Goal: Book appointment/travel/reservation

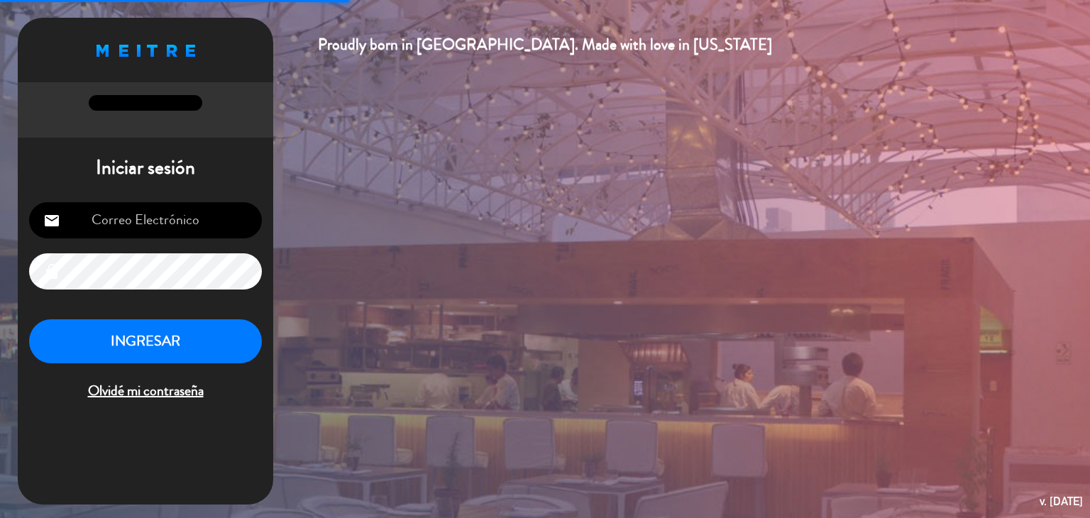
type input "[EMAIL_ADDRESS][DOMAIN_NAME]"
click at [197, 338] on button "INGRESAR" at bounding box center [145, 341] width 233 height 45
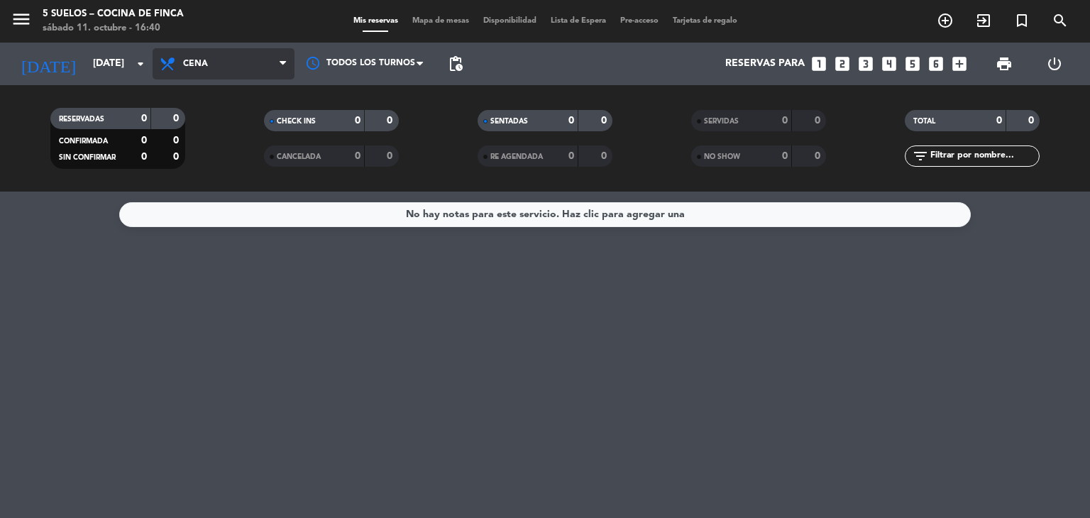
click at [179, 65] on span "Cena" at bounding box center [224, 63] width 142 height 31
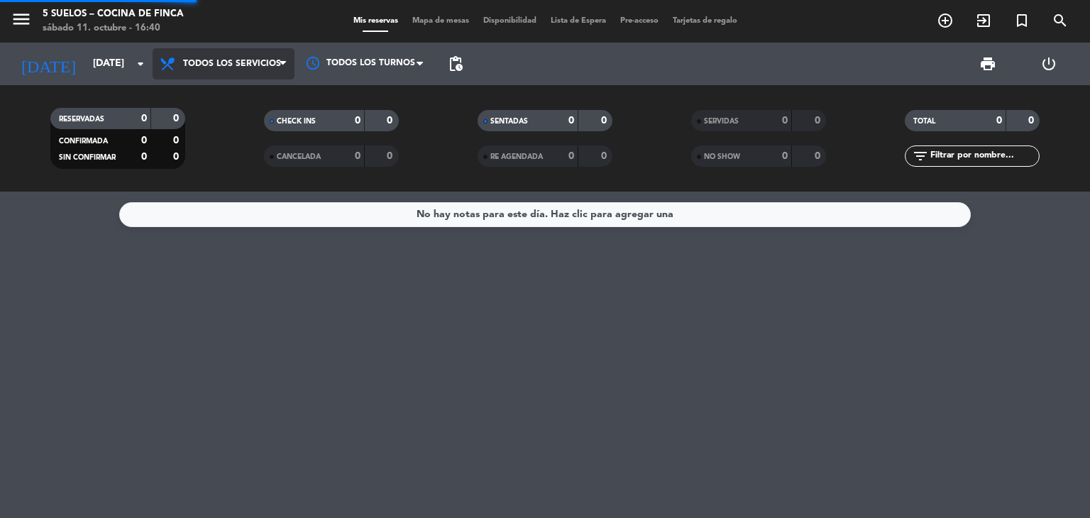
click at [193, 92] on div "menu 5 SUELOS – COCINA DE FINCA [DATE] 11. octubre - 16:40 Mis reservas Mapa de…" at bounding box center [545, 96] width 1090 height 192
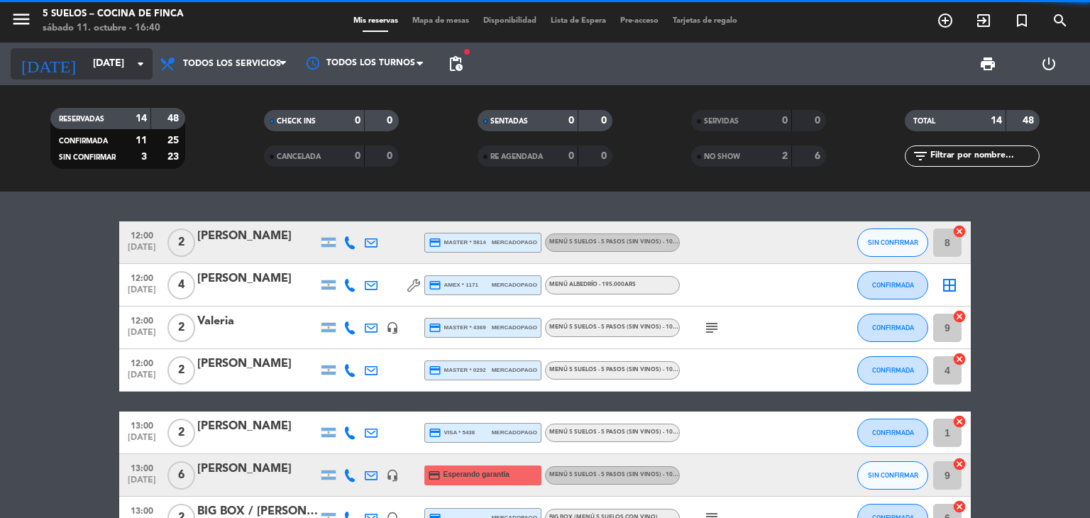
click at [134, 70] on icon "arrow_drop_down" at bounding box center [140, 63] width 17 height 17
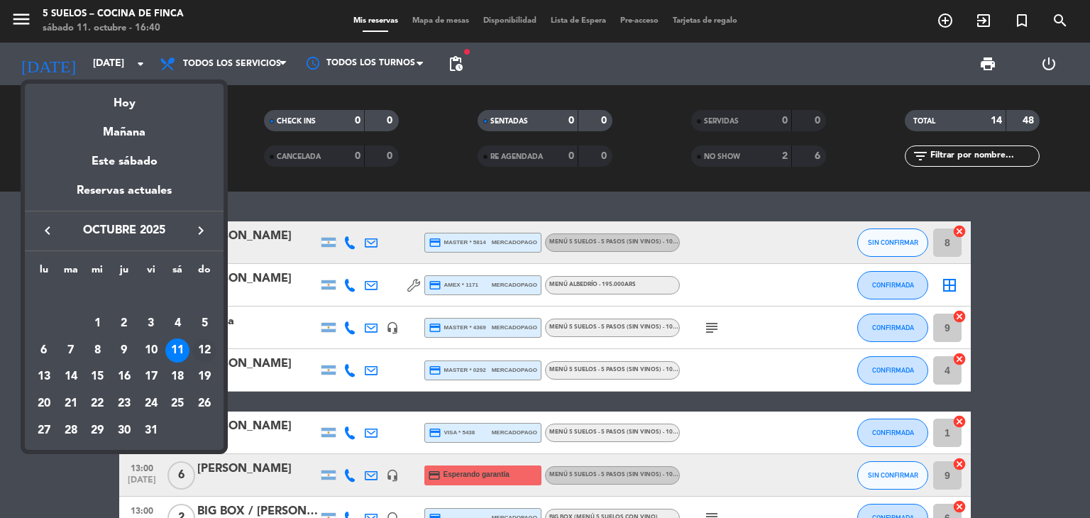
click at [206, 350] on div "12" at bounding box center [204, 350] width 24 height 24
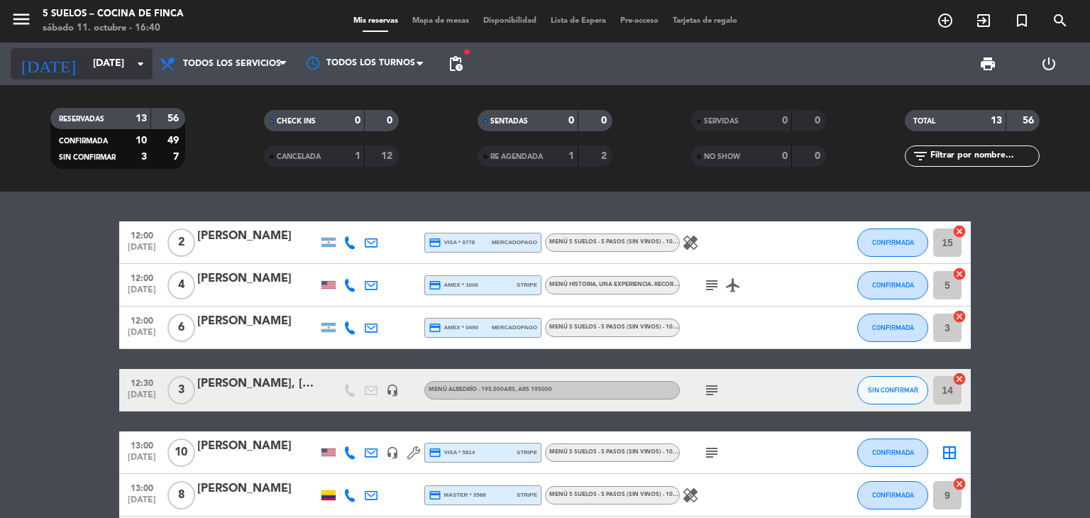
click at [142, 73] on input "[DATE]" at bounding box center [153, 64] width 135 height 26
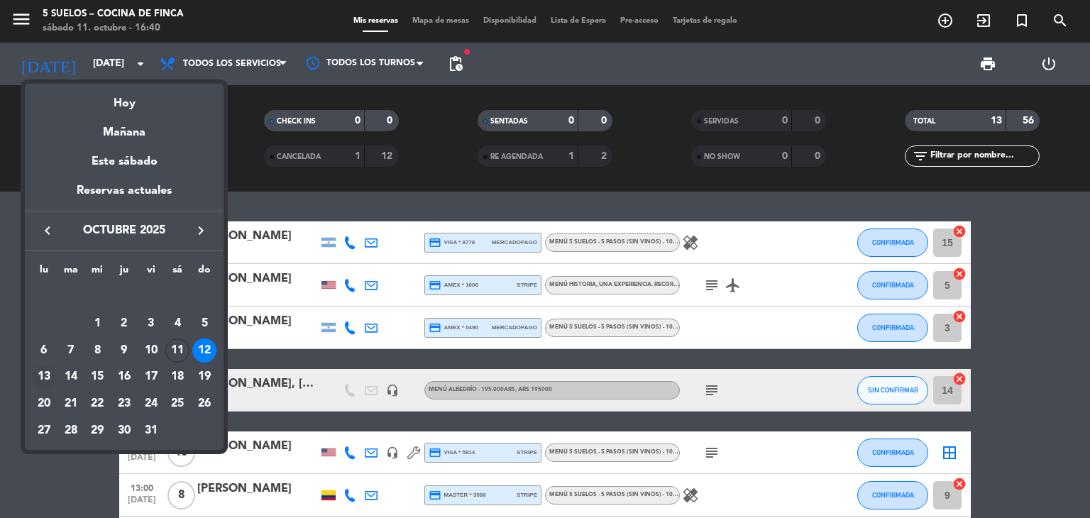
click at [39, 377] on div "13" at bounding box center [44, 377] width 24 height 24
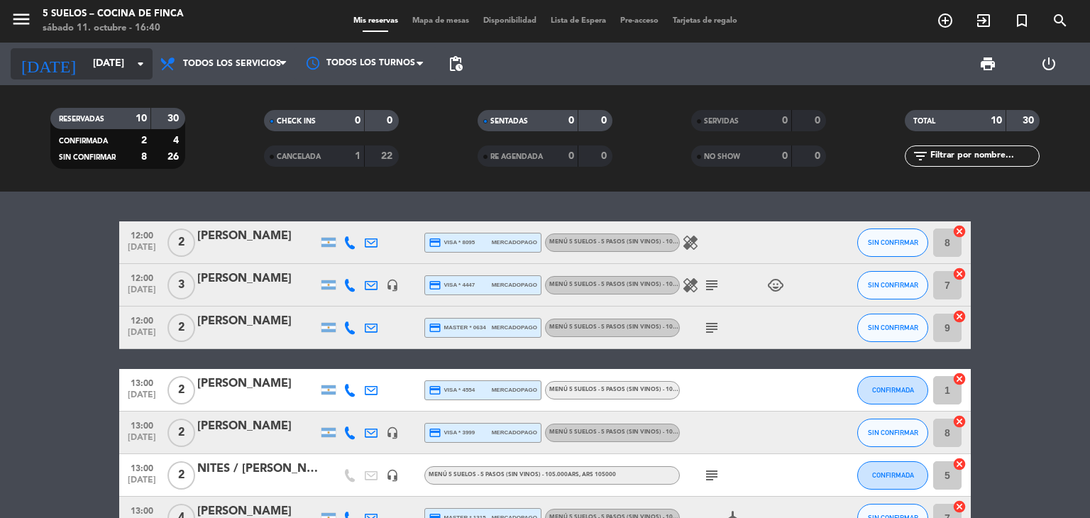
click at [148, 72] on icon "arrow_drop_down" at bounding box center [140, 63] width 17 height 17
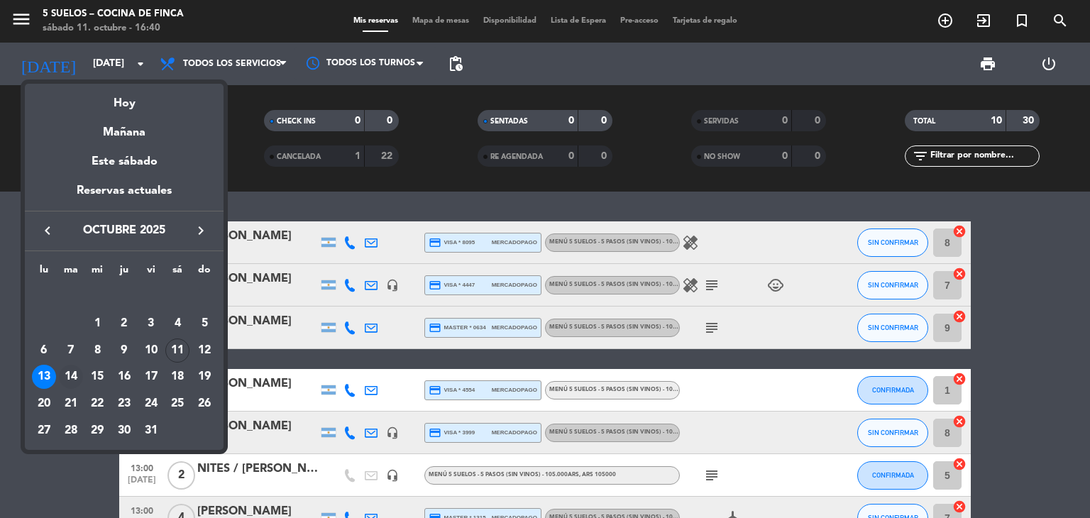
click at [74, 382] on div "14" at bounding box center [71, 377] width 24 height 24
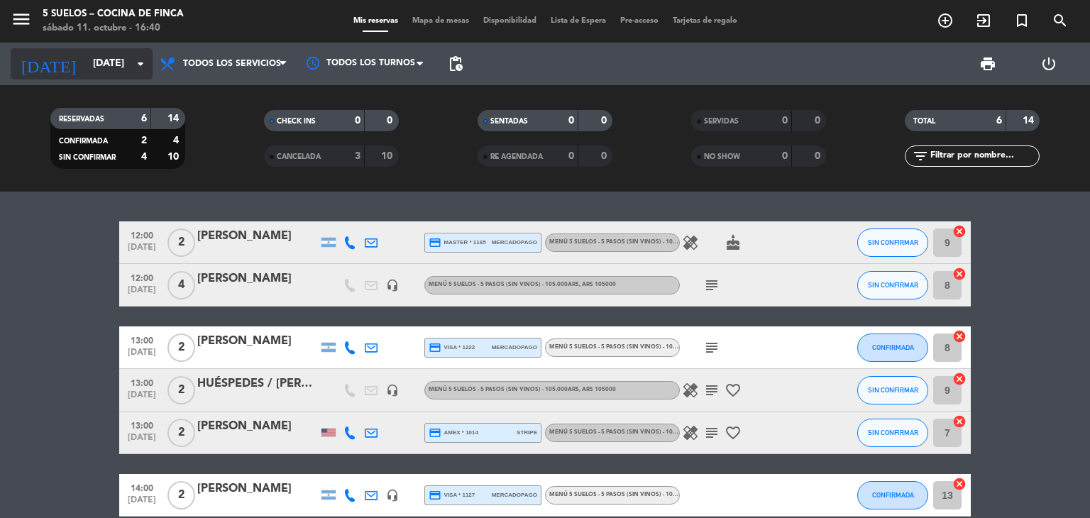
click at [141, 77] on div "[DATE] [DATE] arrow_drop_down" at bounding box center [82, 63] width 142 height 31
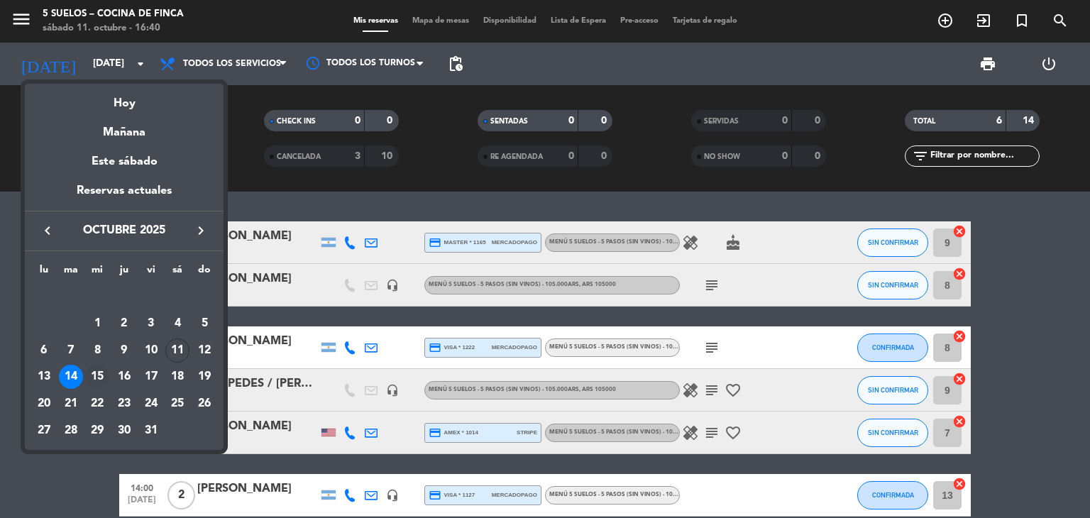
click at [96, 374] on div "15" at bounding box center [97, 377] width 24 height 24
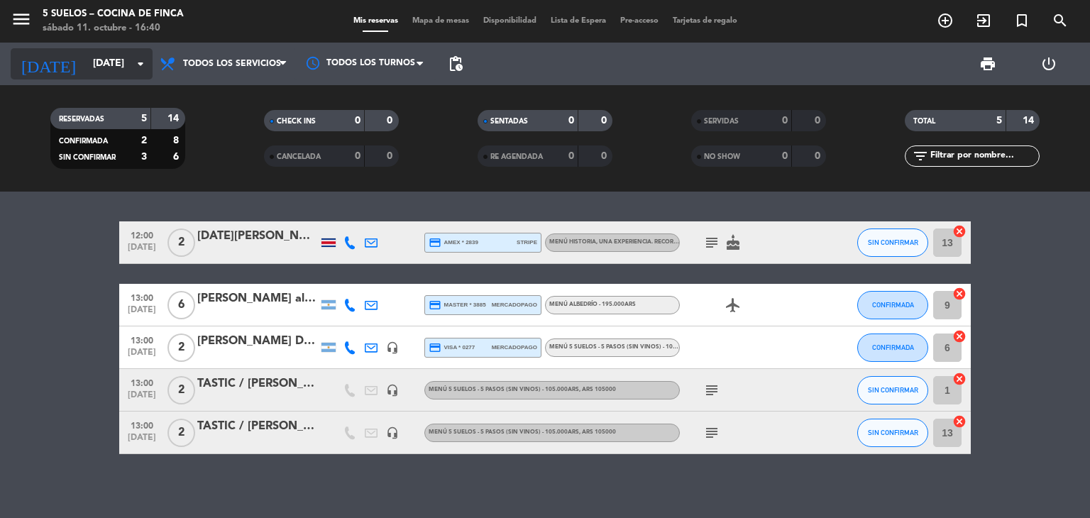
click at [143, 67] on icon "arrow_drop_down" at bounding box center [140, 63] width 17 height 17
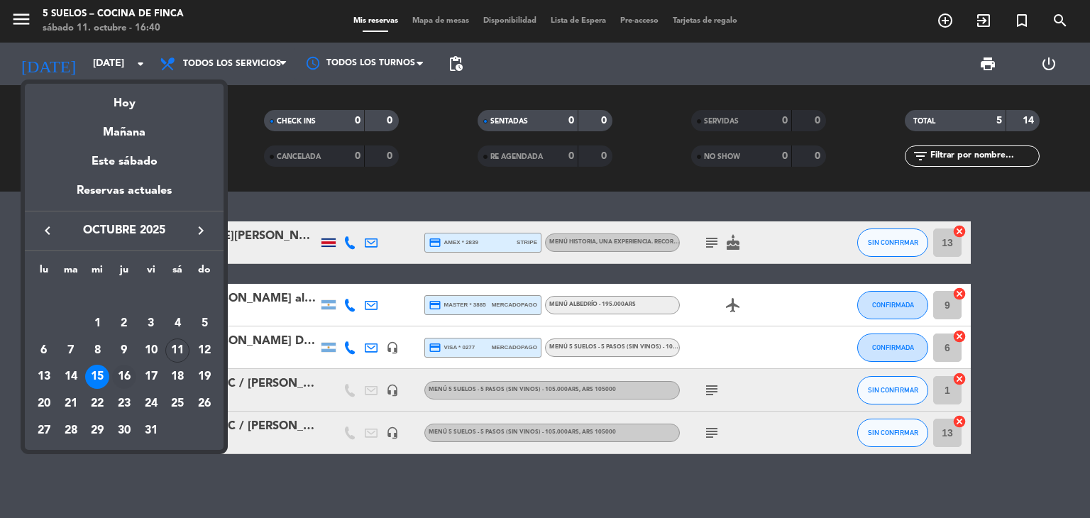
click at [125, 378] on div "16" at bounding box center [124, 377] width 24 height 24
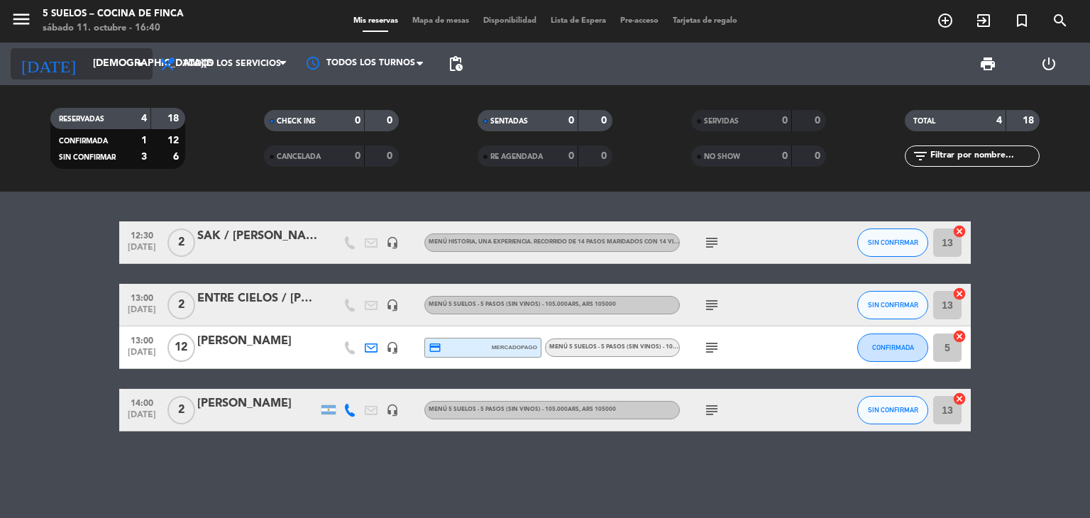
click at [143, 65] on icon "arrow_drop_down" at bounding box center [140, 63] width 17 height 17
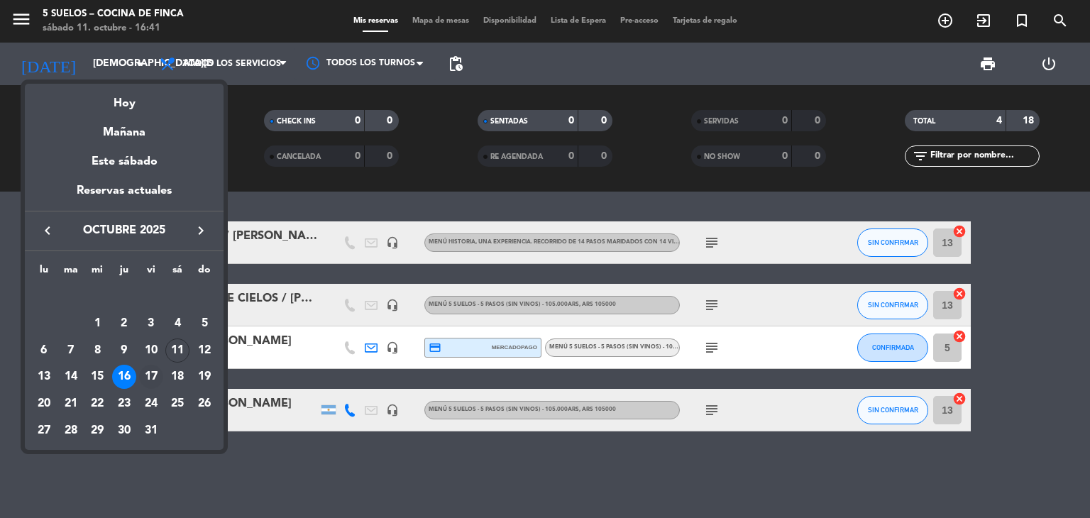
click at [150, 381] on div "17" at bounding box center [151, 377] width 24 height 24
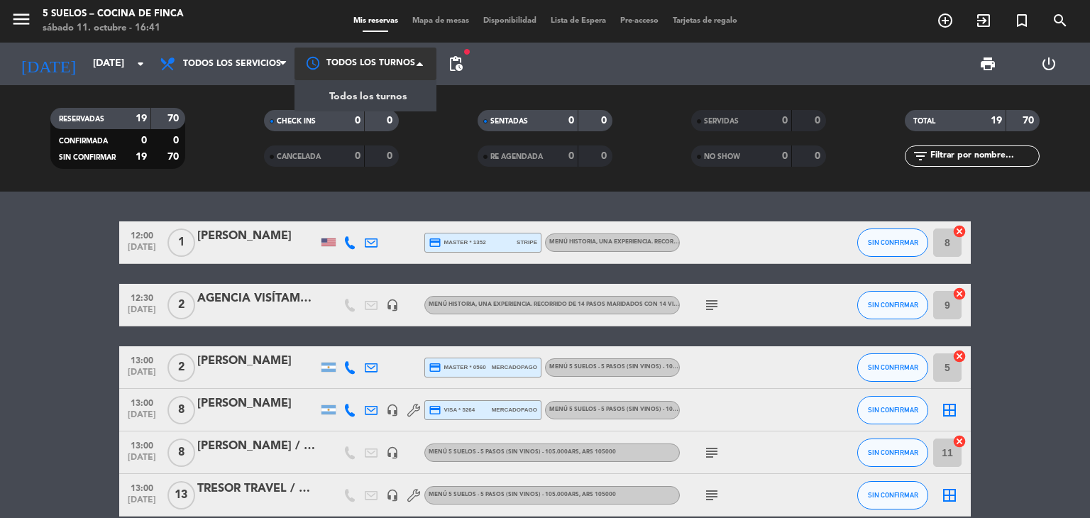
click at [417, 49] on div at bounding box center [365, 64] width 142 height 32
click at [421, 66] on span at bounding box center [423, 64] width 14 height 14
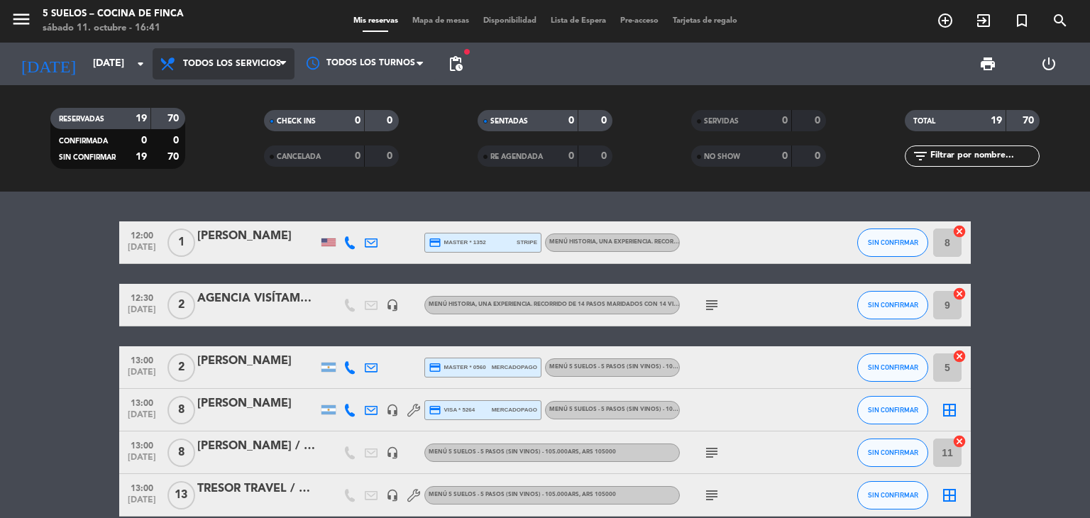
click at [287, 63] on span at bounding box center [287, 63] width 14 height 13
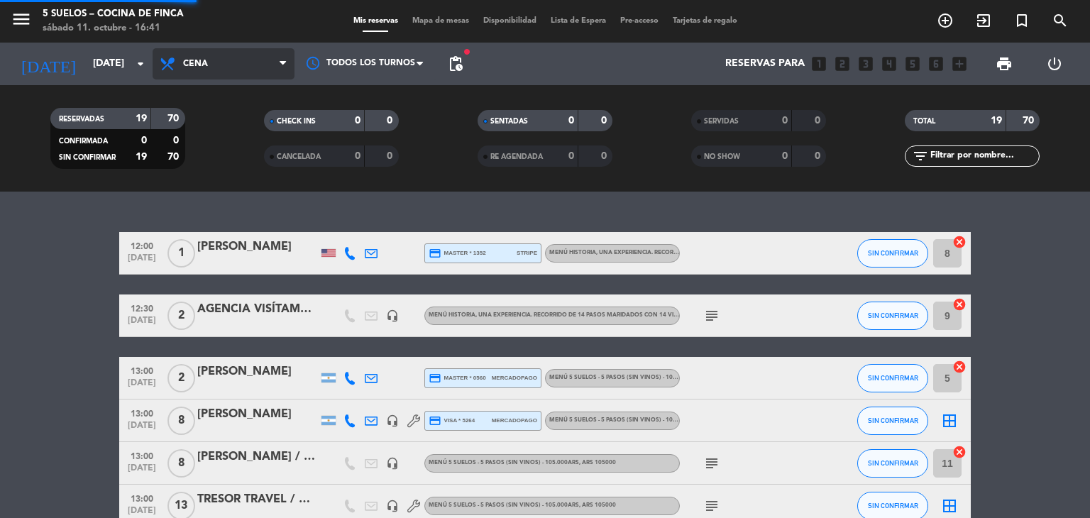
click at [250, 151] on div "menu 5 SUELOS – COCINA DE FINCA [DATE] 11. octubre - 16:41 Mis reservas Mapa de…" at bounding box center [545, 96] width 1090 height 192
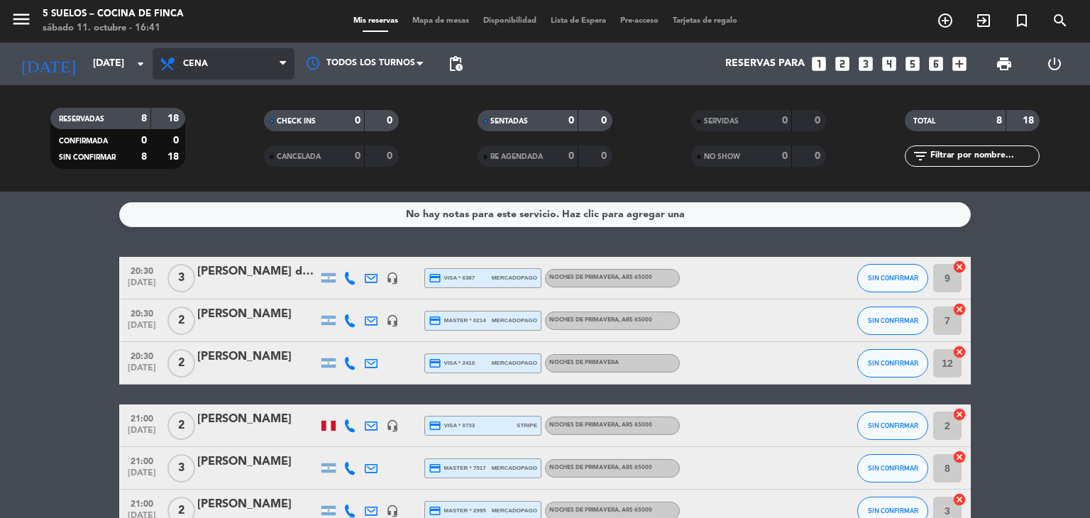
click at [225, 77] on span "Cena" at bounding box center [224, 63] width 142 height 31
click at [217, 124] on div "menu 5 SUELOS – COCINA DE FINCA [DATE] 11. octubre - 16:41 Mis reservas Mapa de…" at bounding box center [545, 96] width 1090 height 192
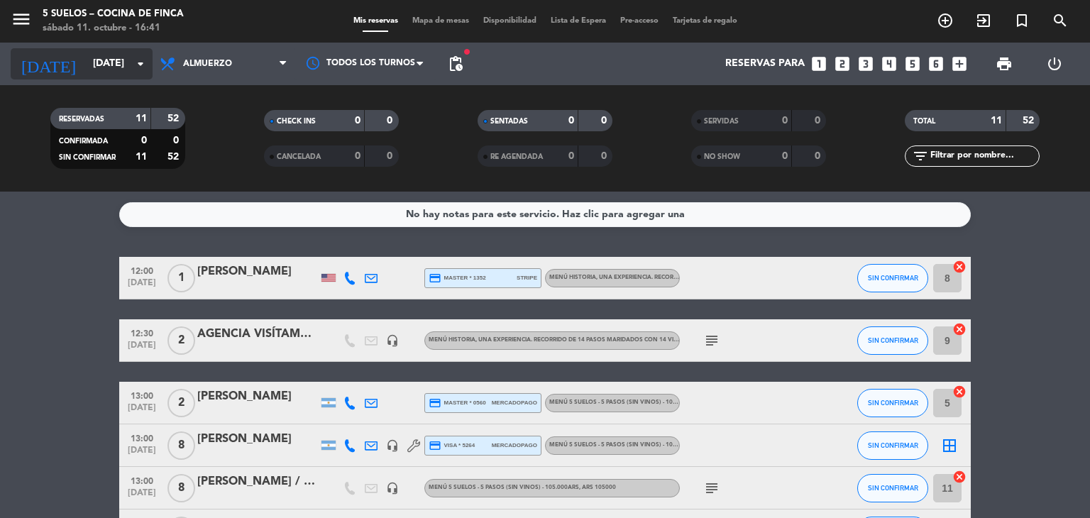
click at [137, 63] on icon "arrow_drop_down" at bounding box center [140, 63] width 17 height 17
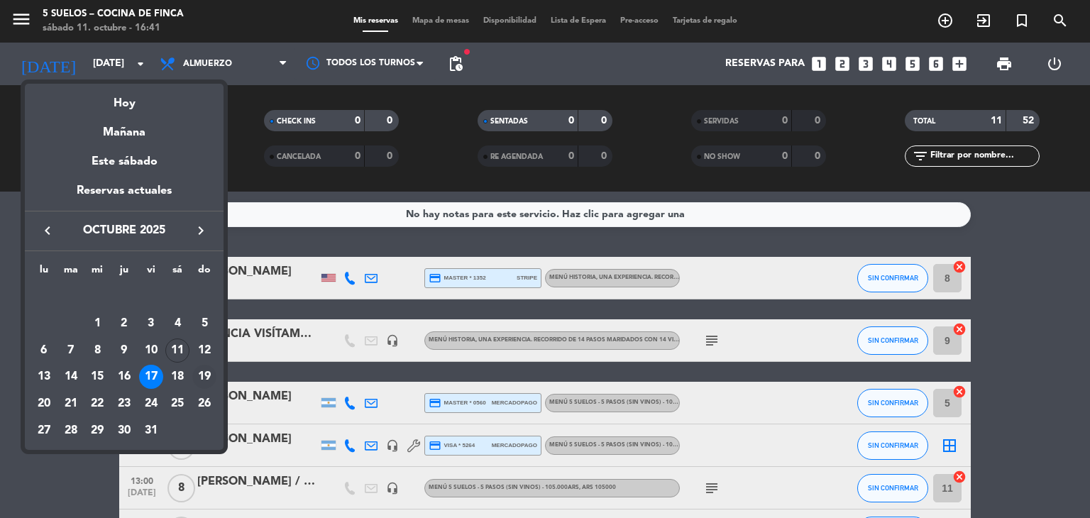
click at [213, 375] on div "19" at bounding box center [204, 377] width 24 height 24
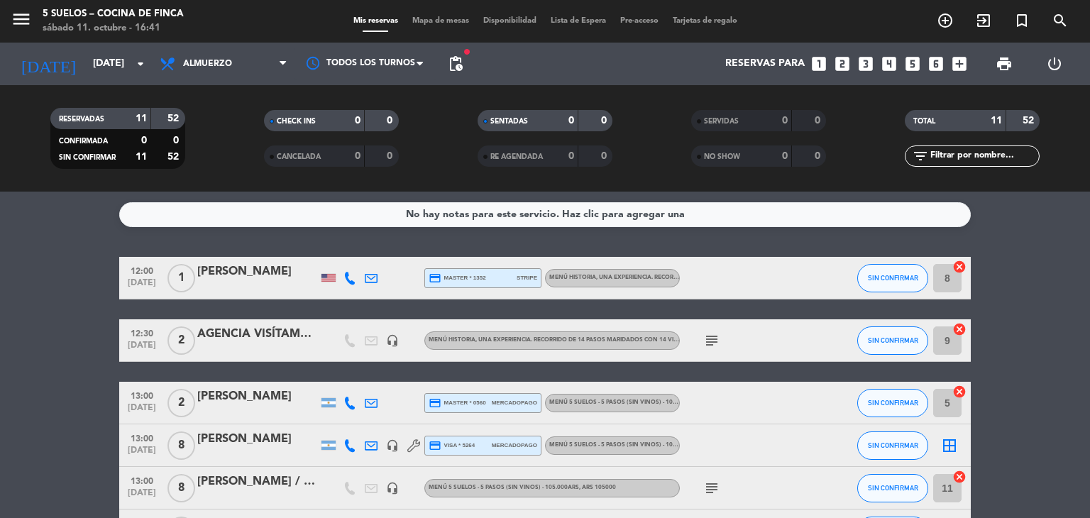
type input "[DATE]"
